Goal: Find specific page/section: Find specific page/section

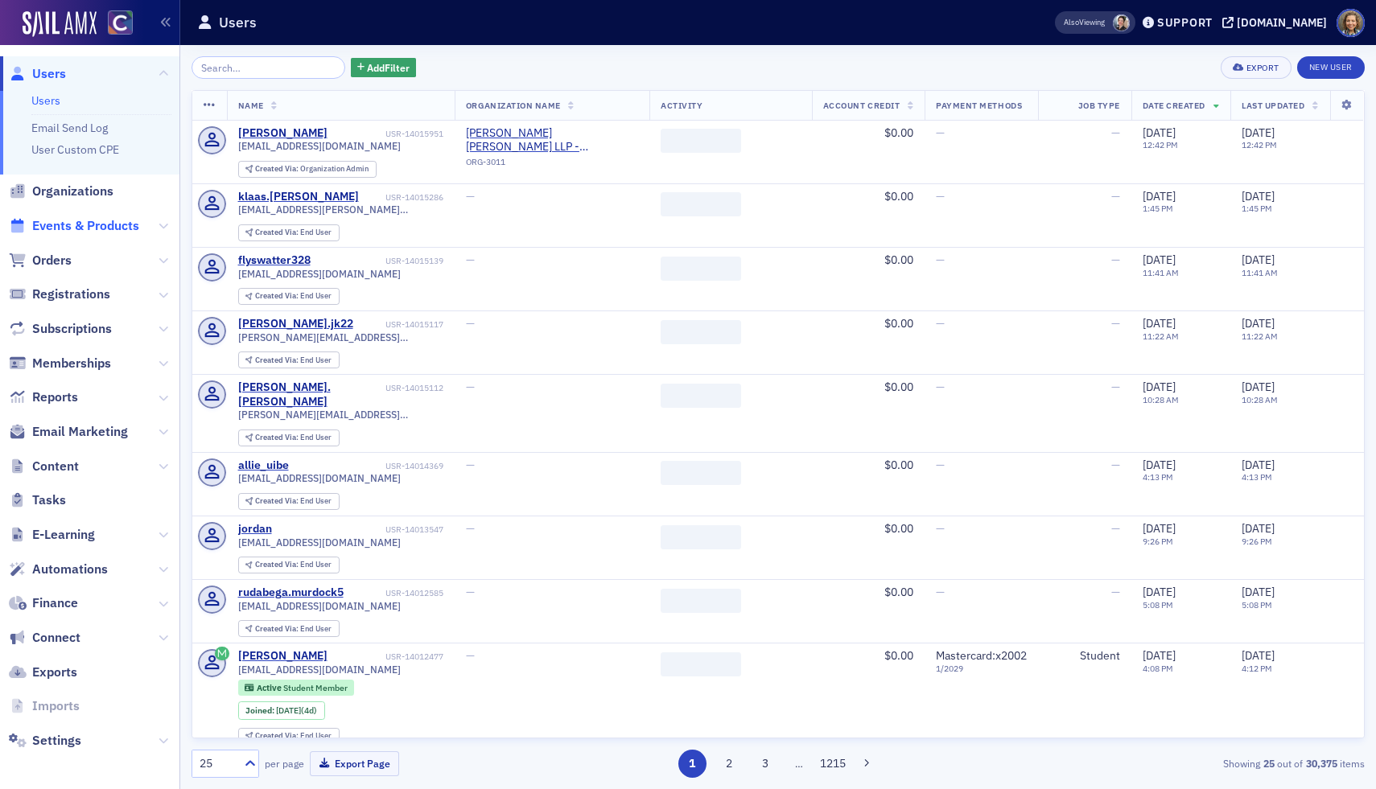
click at [72, 224] on span "Events & Products" at bounding box center [85, 226] width 107 height 18
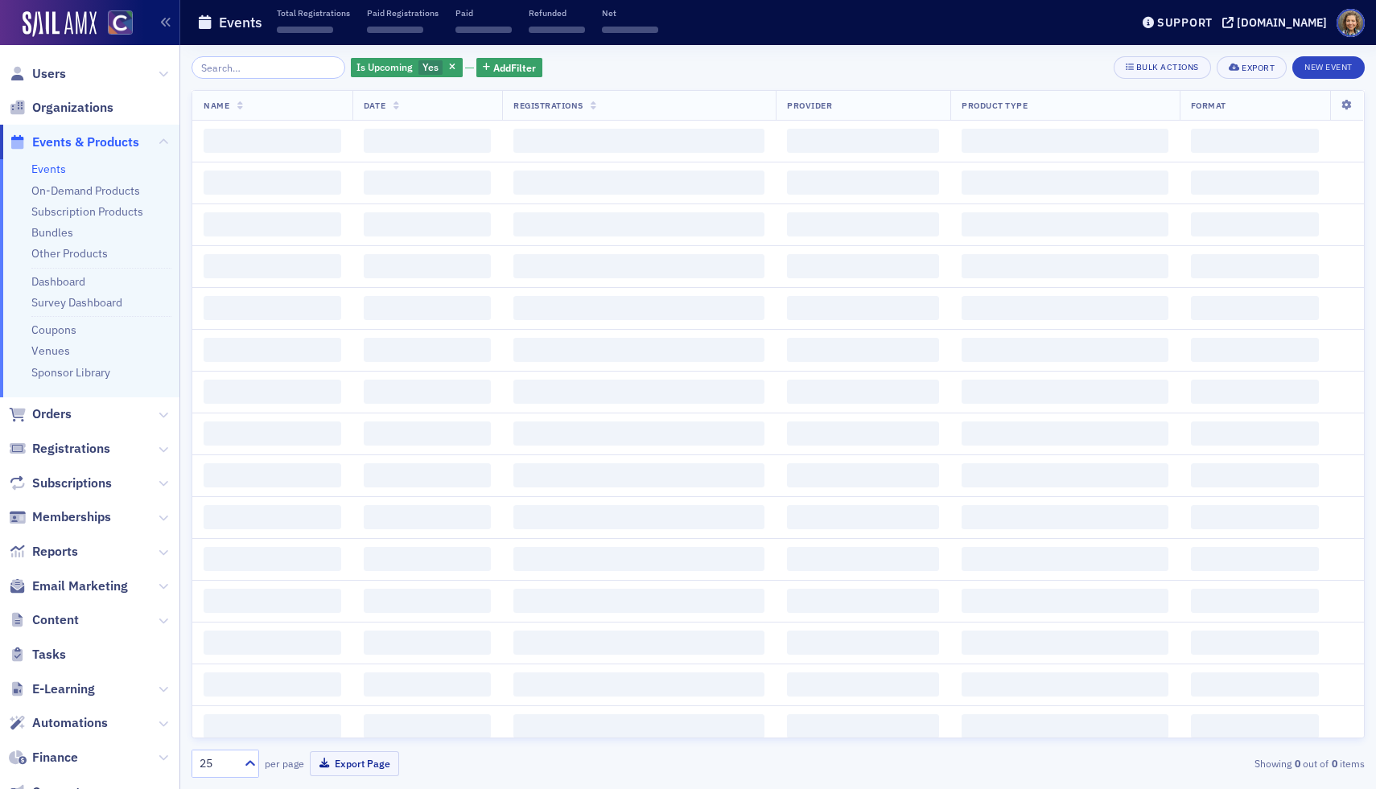
click at [248, 76] on input "search" at bounding box center [268, 67] width 154 height 23
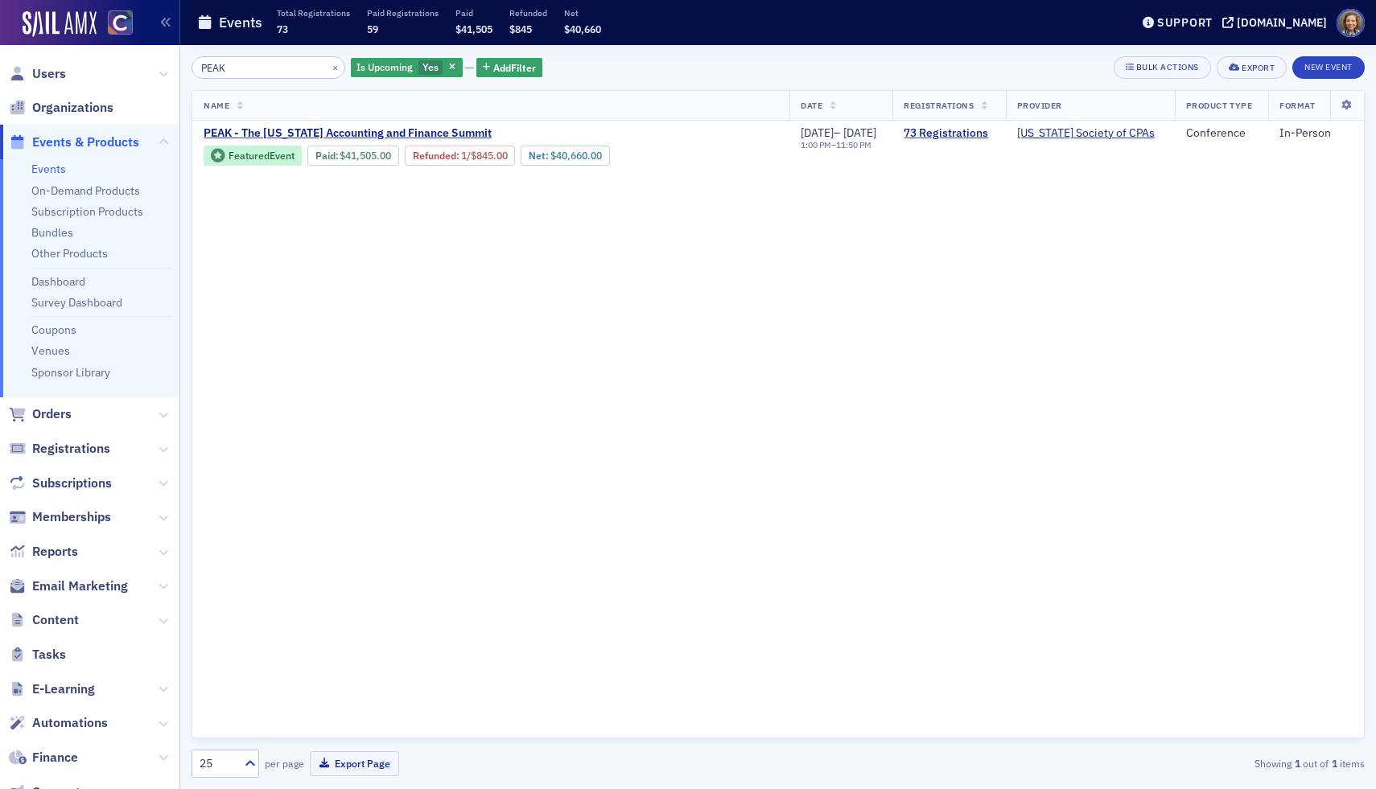
type input "PEAK"
